Goal: Information Seeking & Learning: Learn about a topic

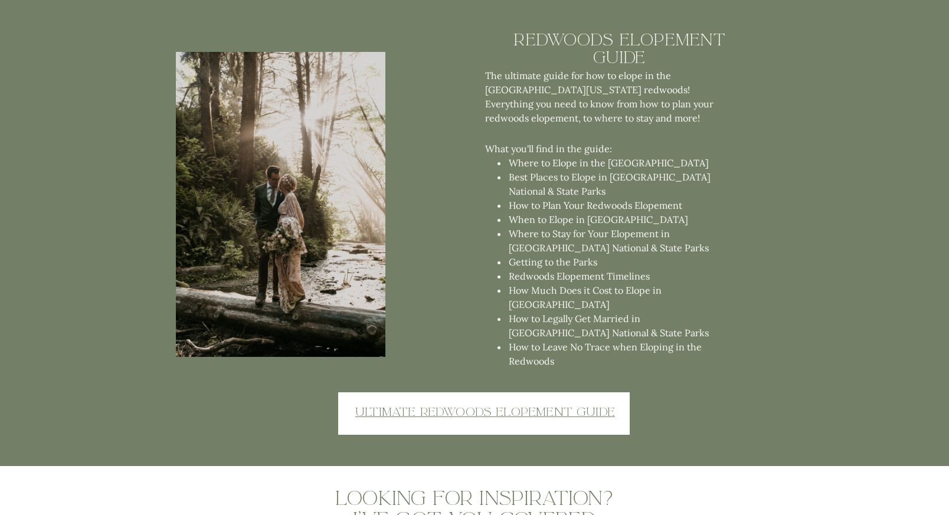
scroll to position [2936, 0]
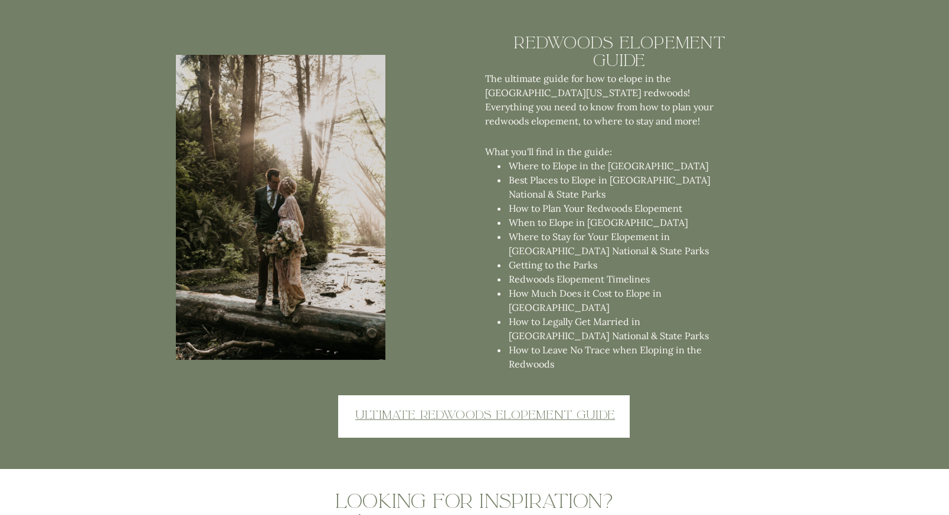
click at [521, 414] on u "Ultimate redwoods elopement guide" at bounding box center [485, 414] width 260 height 15
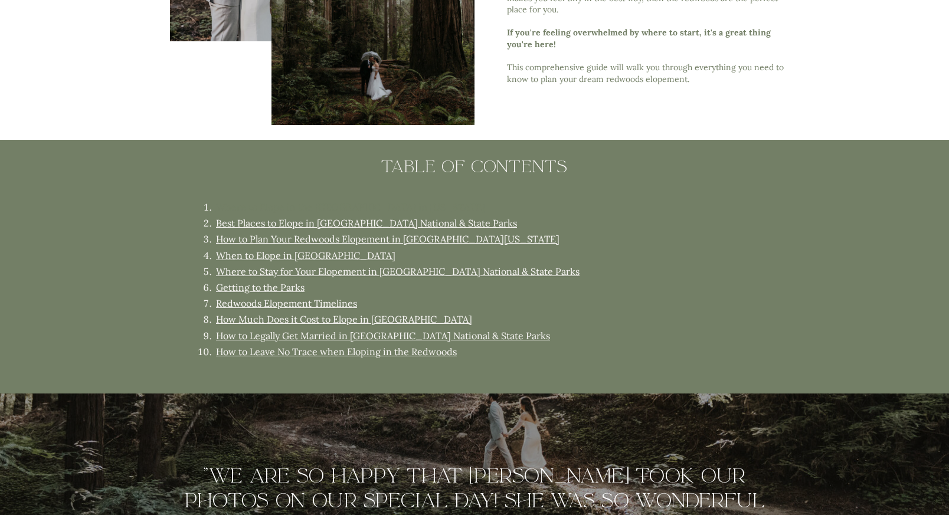
click at [411, 207] on link "Where to Elope in the Redwoods in California" at bounding box center [350, 207] width 269 height 12
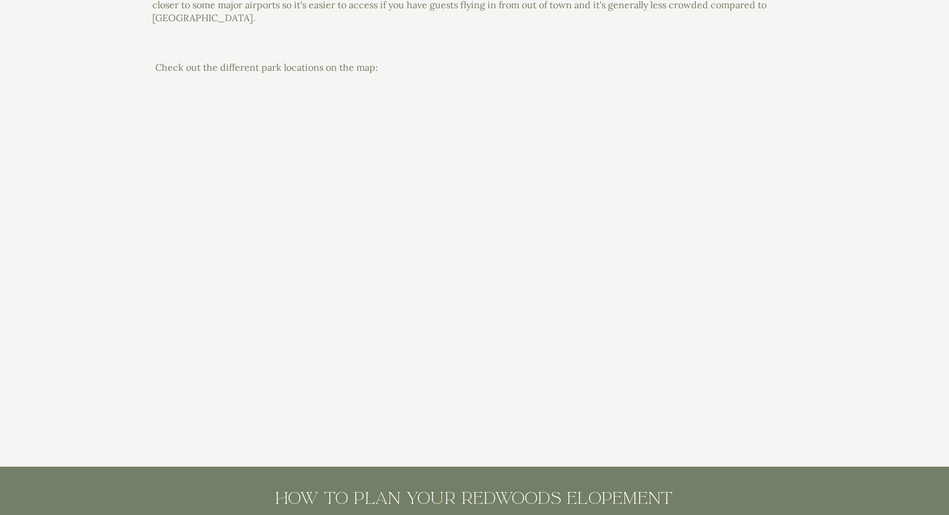
scroll to position [2903, 0]
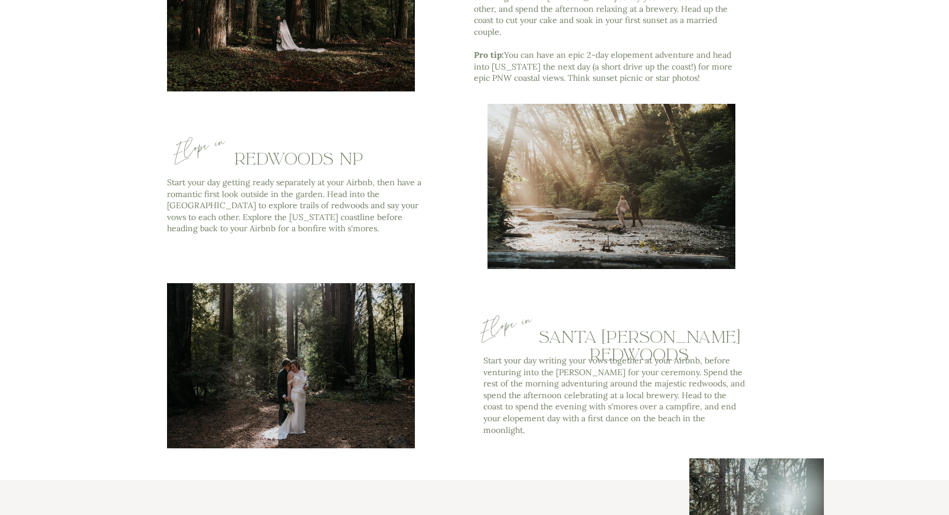
scroll to position [3577, 0]
